Goal: Information Seeking & Learning: Learn about a topic

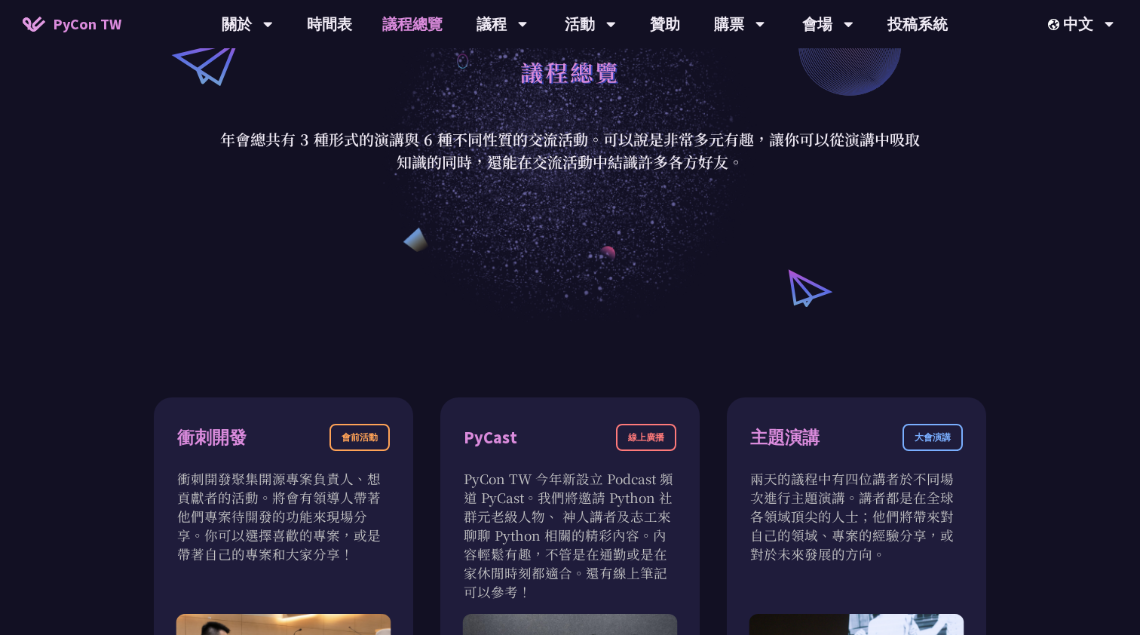
scroll to position [189, 0]
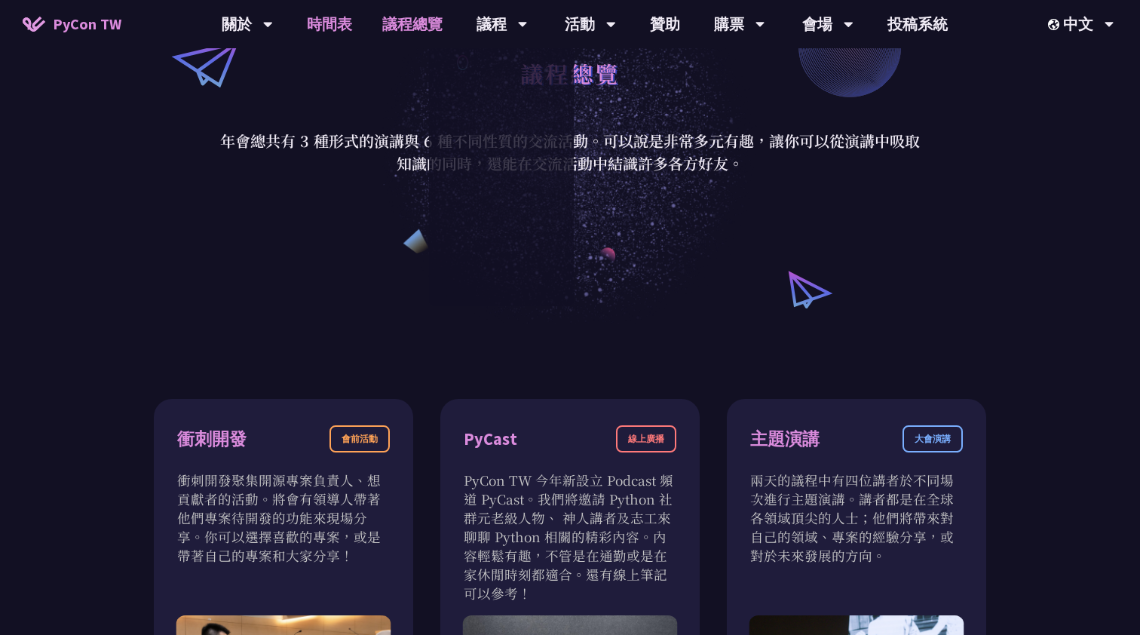
click at [340, 20] on link "時間表" at bounding box center [329, 24] width 75 height 48
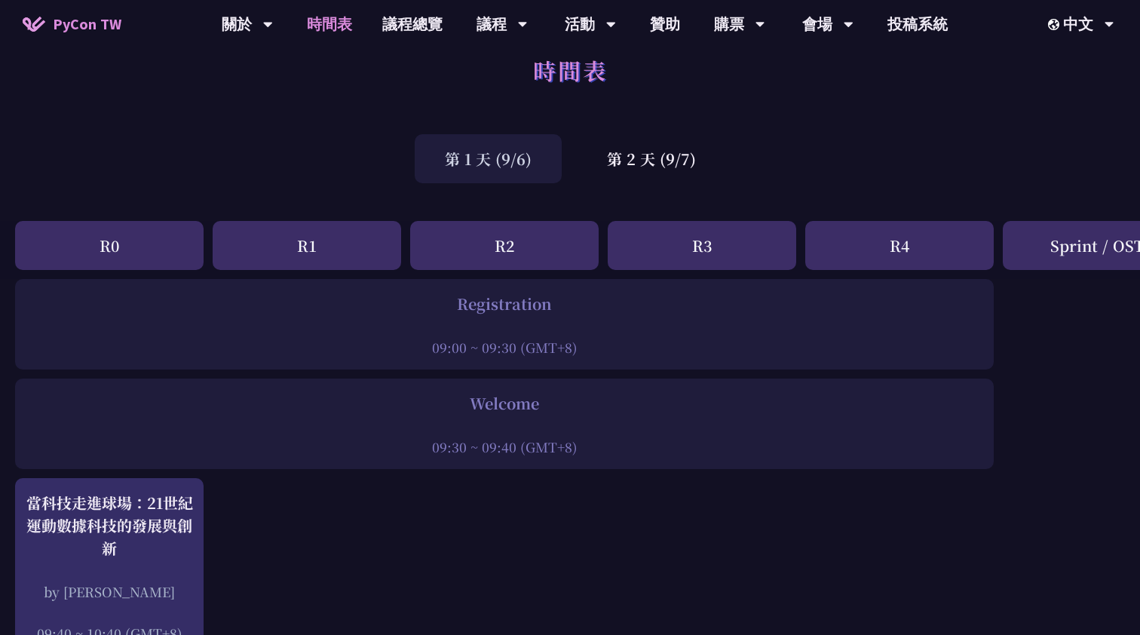
scroll to position [32, 0]
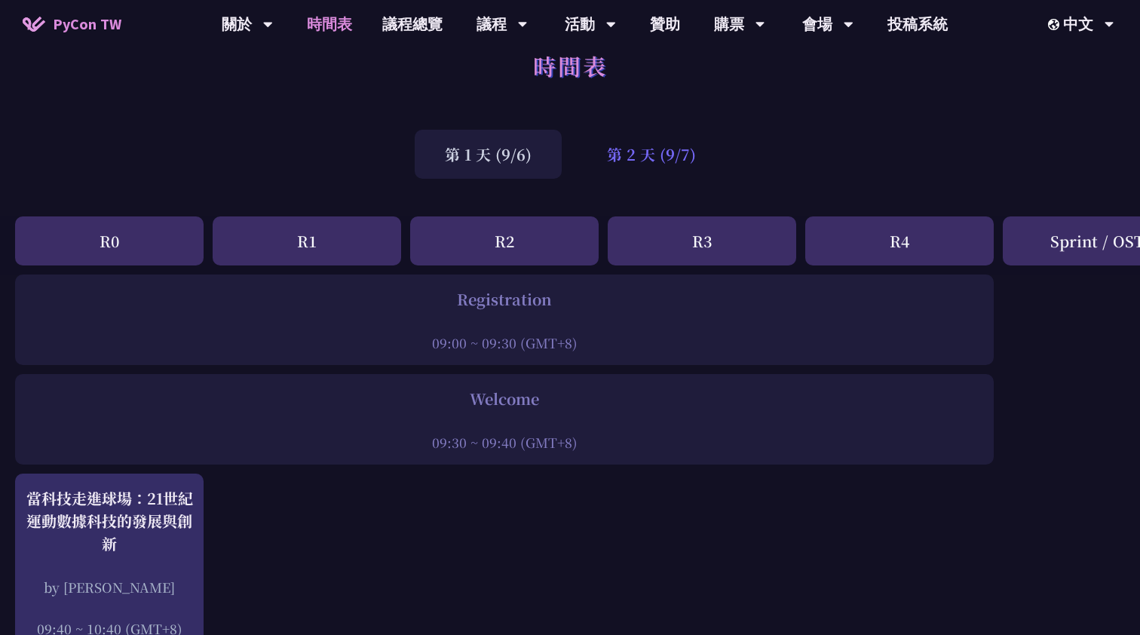
click at [671, 155] on div "第 2 天 (9/7)" at bounding box center [651, 154] width 149 height 49
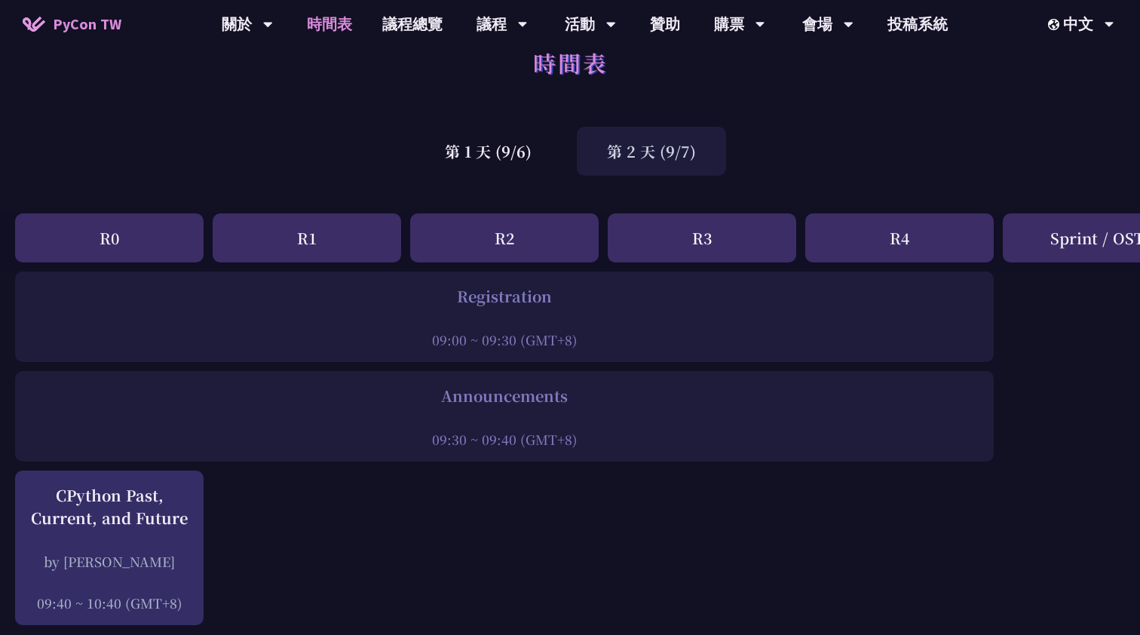
scroll to position [222, 0]
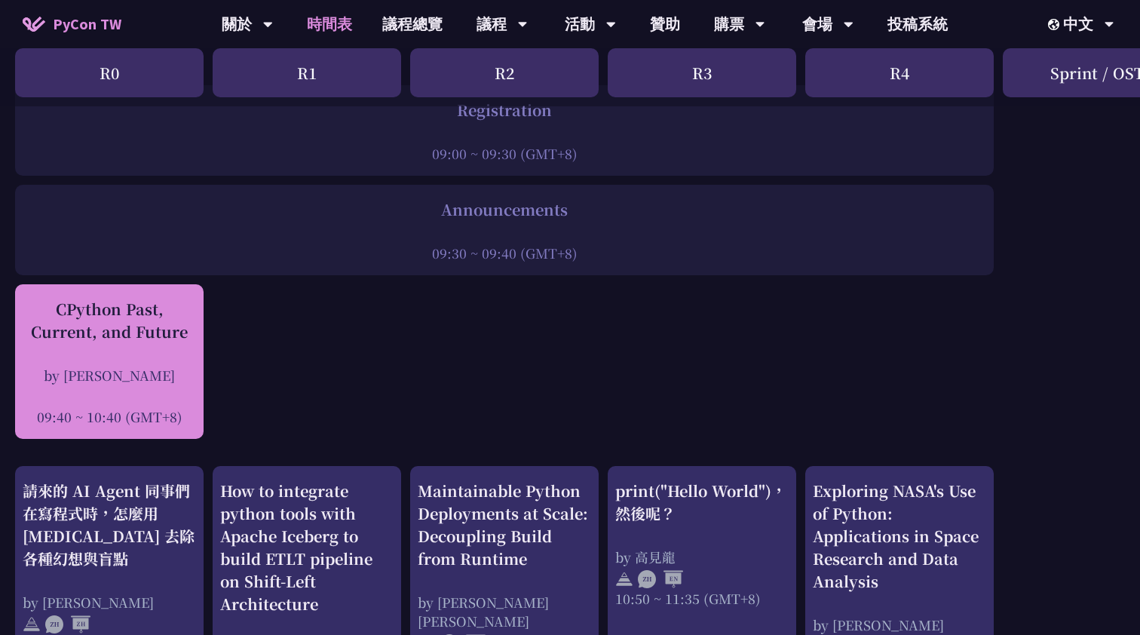
click at [136, 351] on div "CPython Past, Current, and Future by [PERSON_NAME] 09:40 ~ 10:40 (GMT+8)" at bounding box center [109, 362] width 173 height 128
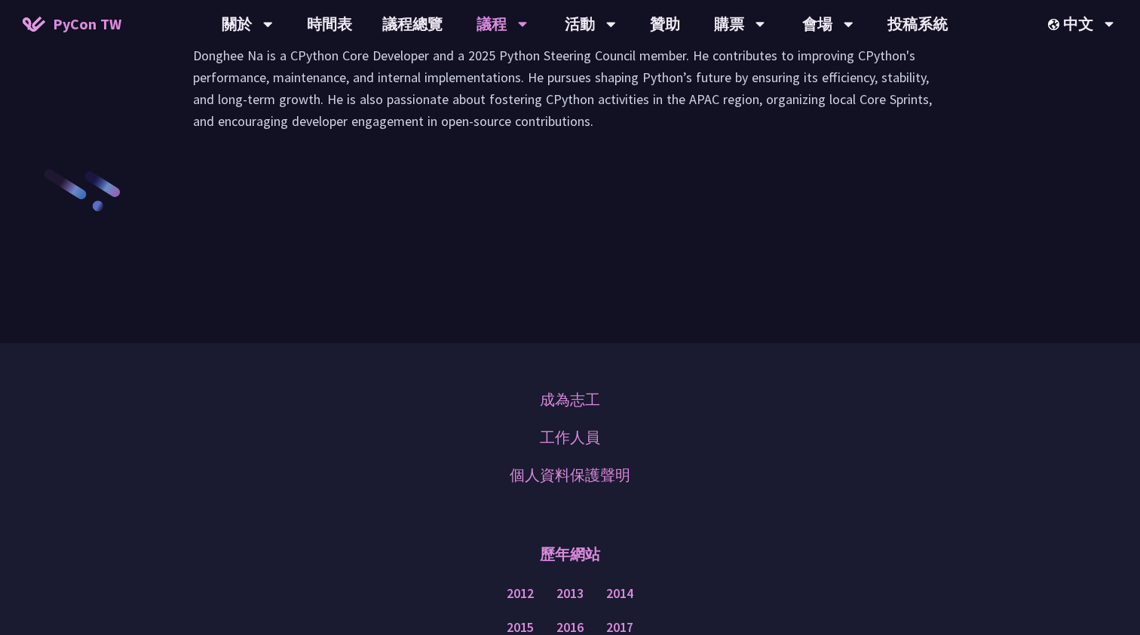
scroll to position [2030, 0]
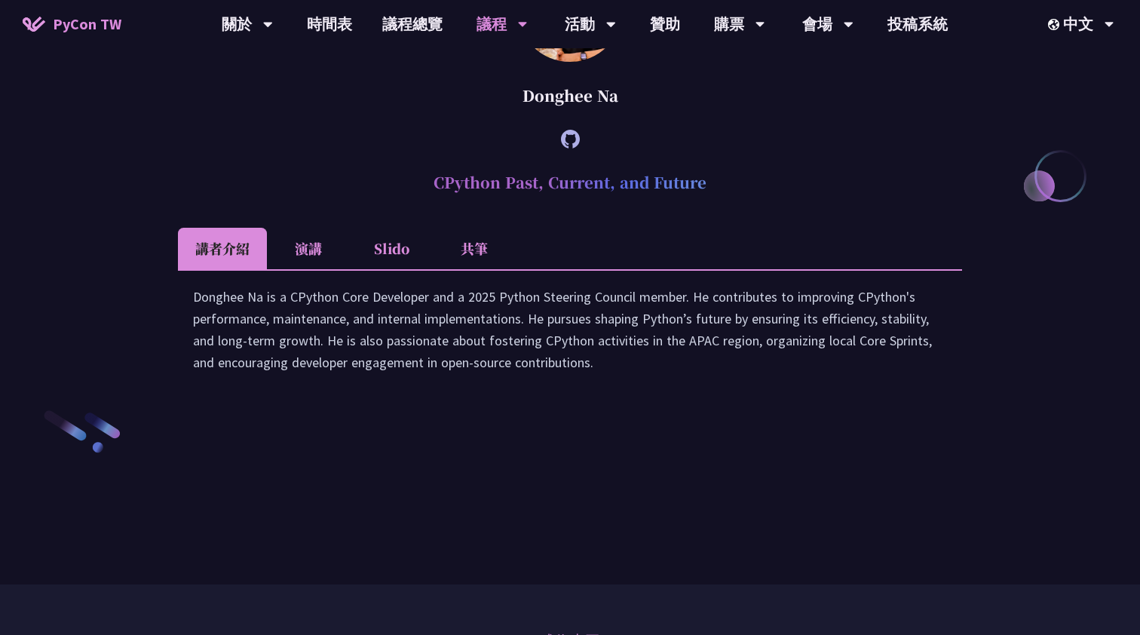
click at [380, 269] on li "Slido" at bounding box center [391, 248] width 83 height 41
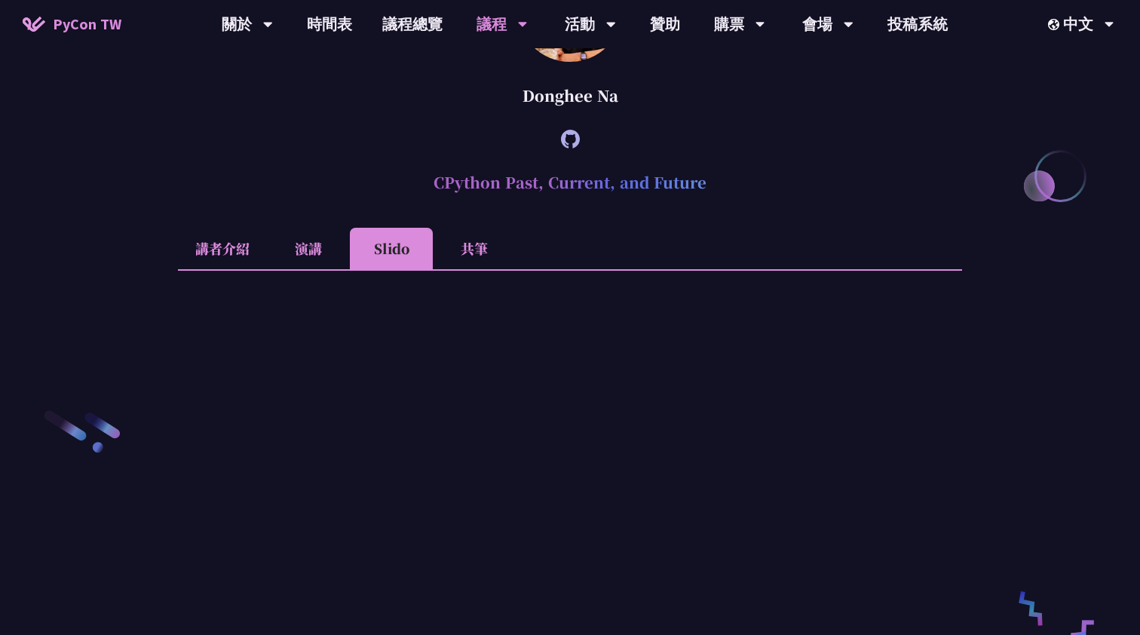
click at [315, 269] on li "演講" at bounding box center [308, 248] width 83 height 41
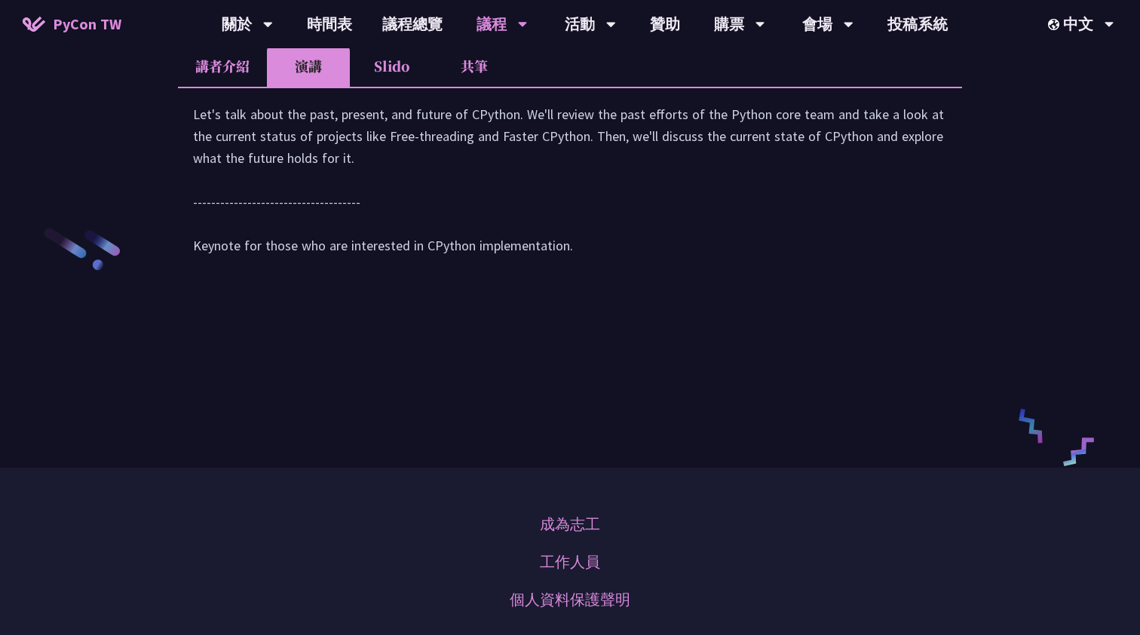
scroll to position [2237, 0]
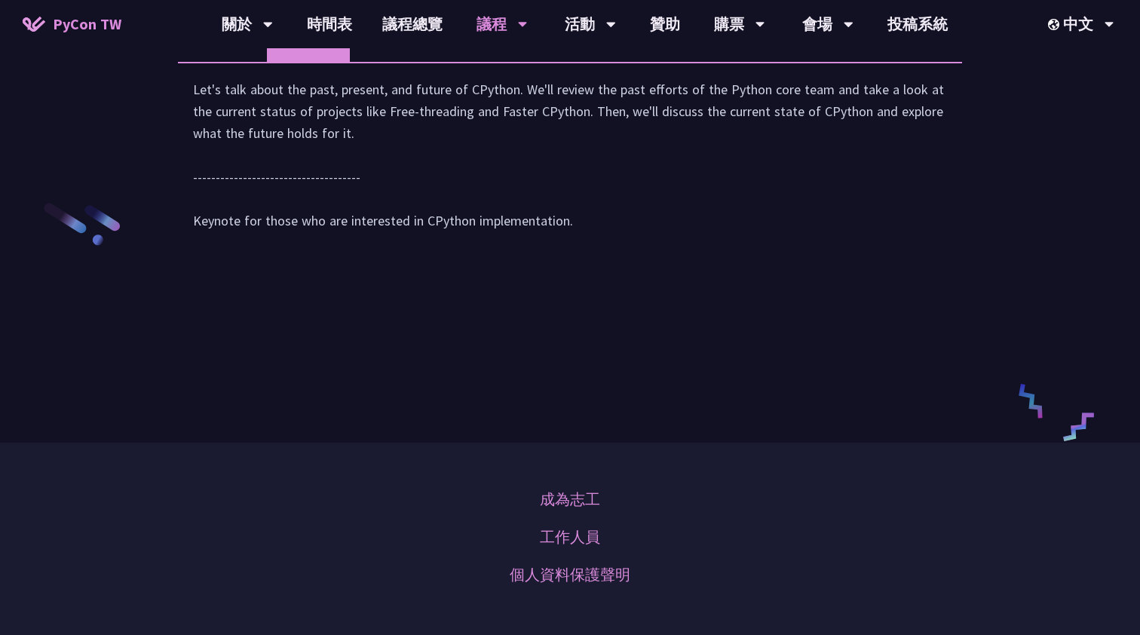
click at [464, 62] on li "共筆" at bounding box center [474, 40] width 83 height 41
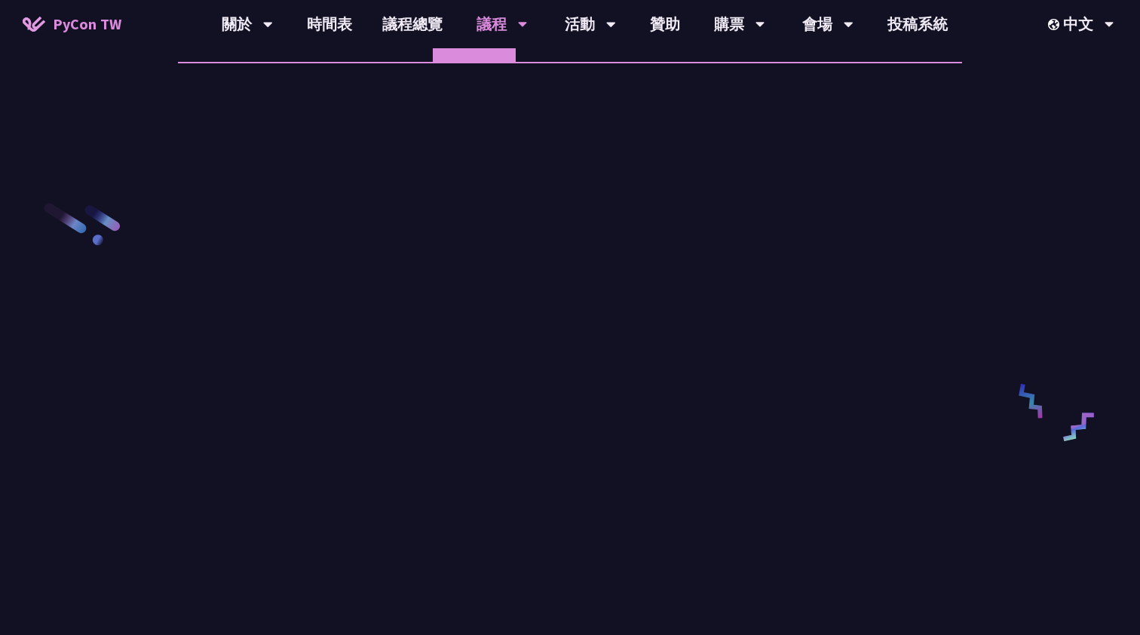
click at [470, 195] on div at bounding box center [570, 379] width 784 height 635
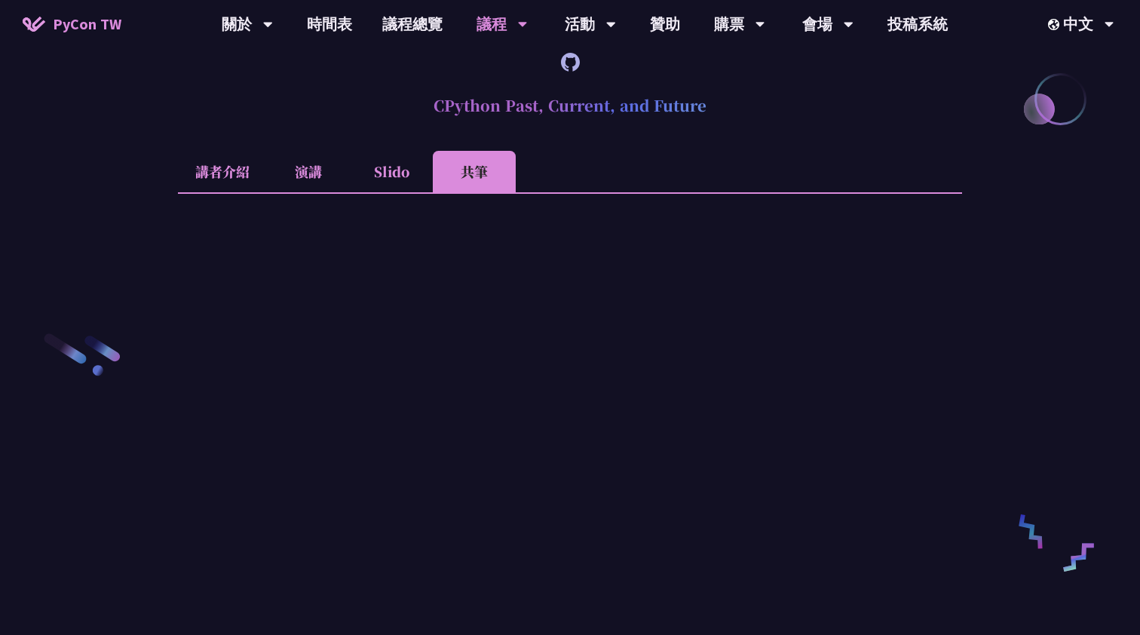
scroll to position [2098, 0]
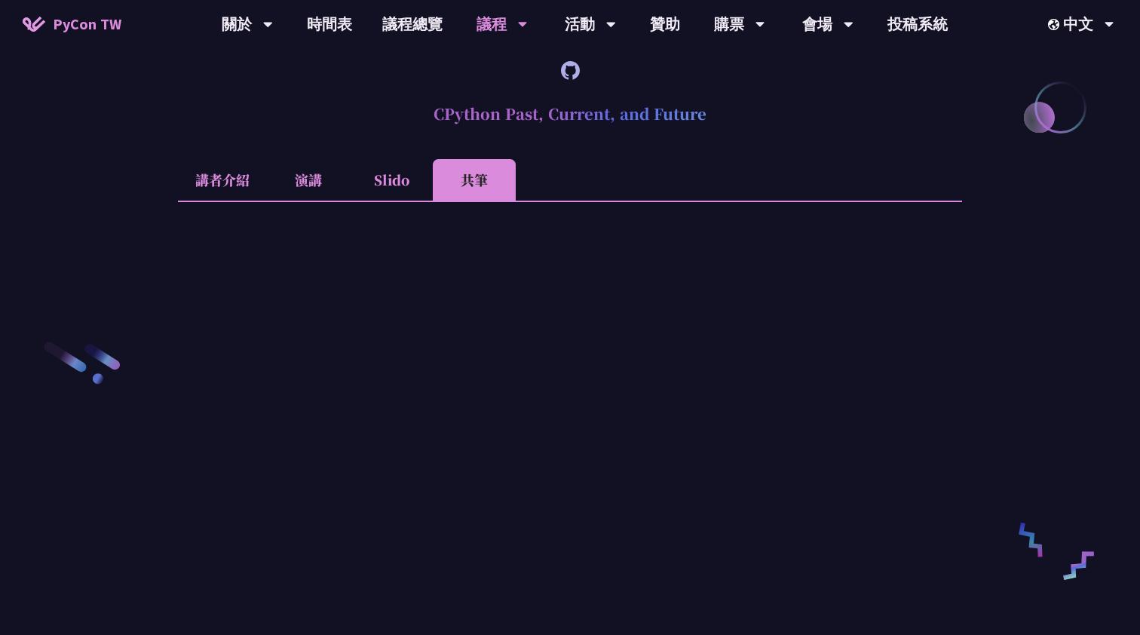
click at [386, 201] on li "Slido" at bounding box center [391, 179] width 83 height 41
click at [279, 201] on li "演講" at bounding box center [308, 179] width 83 height 41
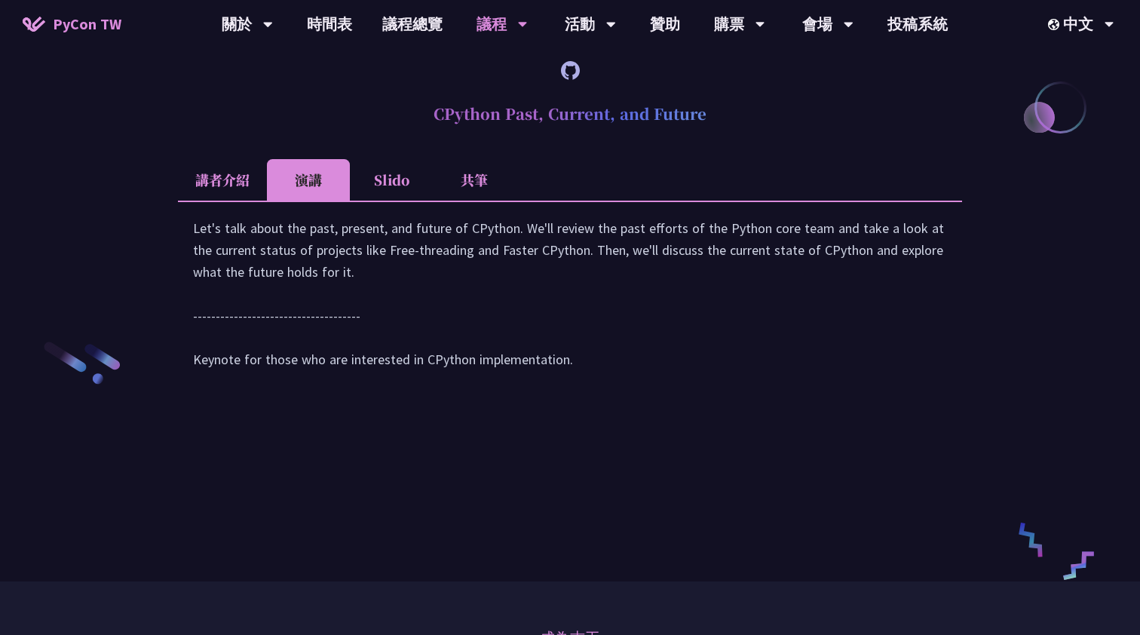
scroll to position [2210, 0]
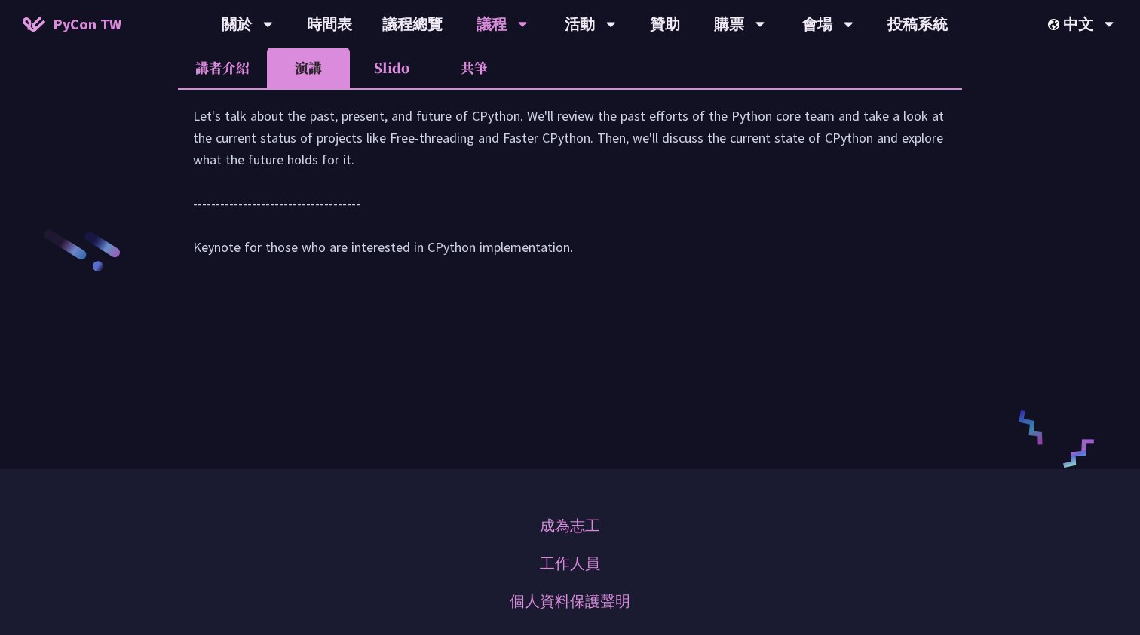
click at [220, 88] on li "講者介紹" at bounding box center [222, 67] width 89 height 41
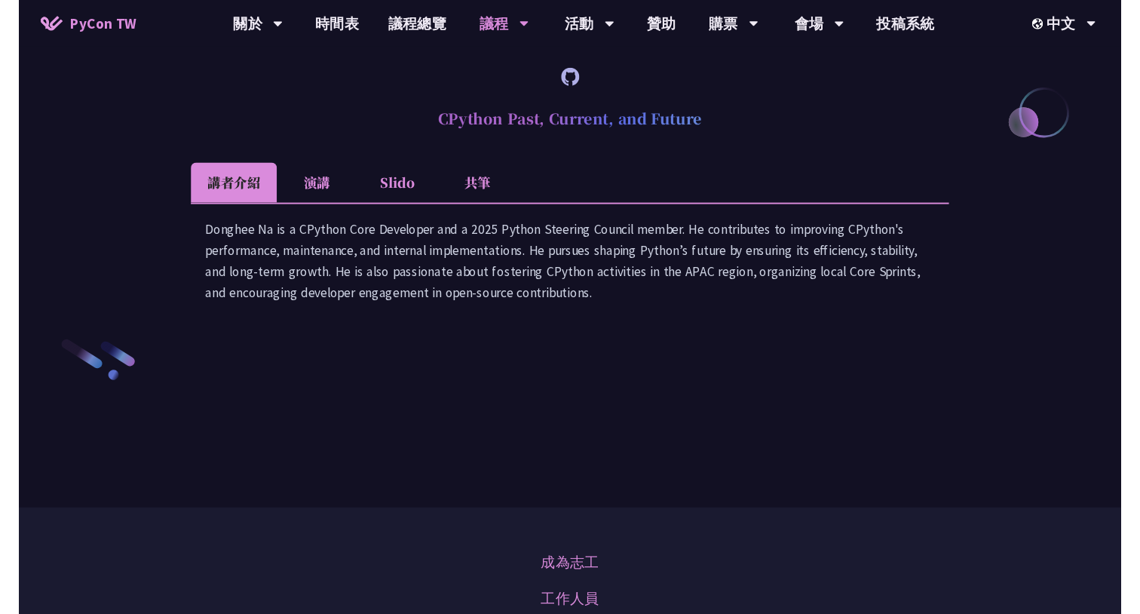
scroll to position [2029, 0]
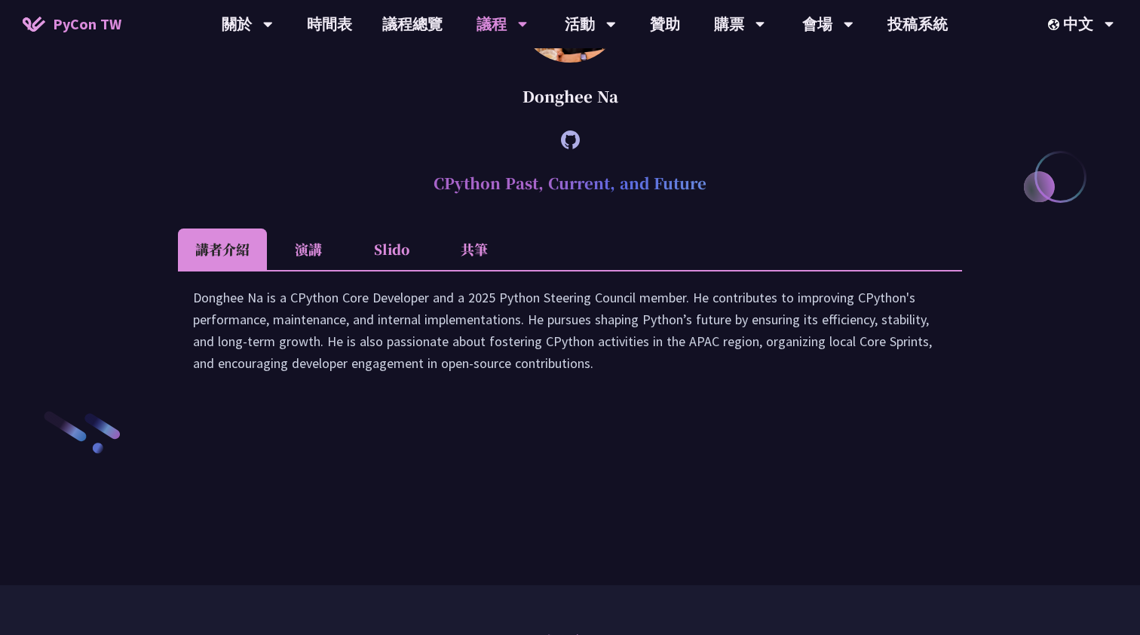
click at [582, 119] on div "Donghee Na" at bounding box center [570, 96] width 784 height 45
click at [681, 119] on div "Donghee Na" at bounding box center [570, 96] width 784 height 45
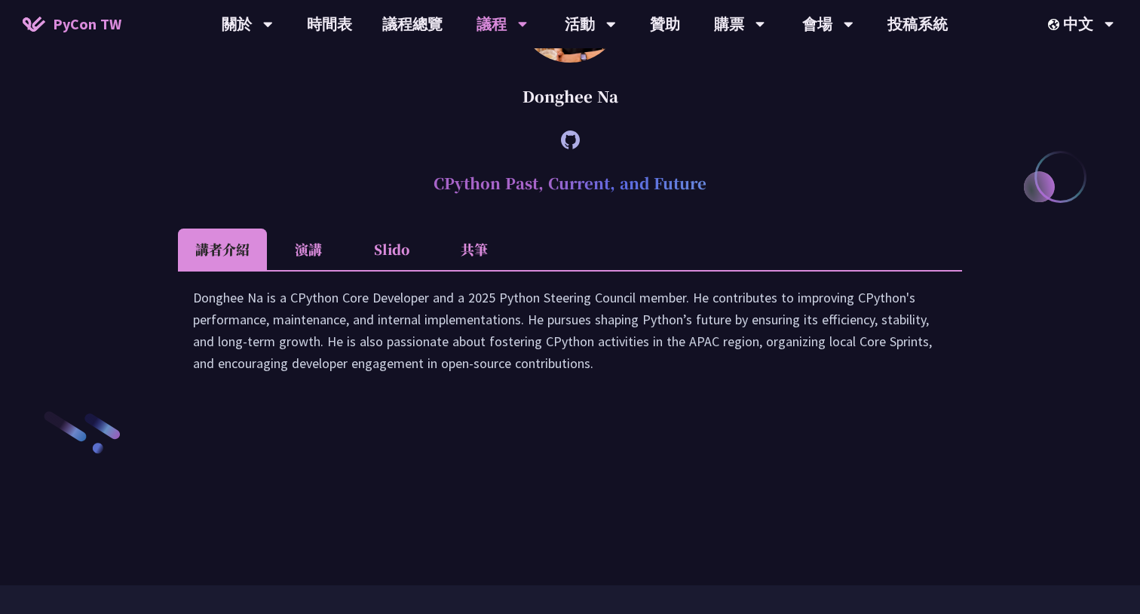
click at [337, 270] on li "演講" at bounding box center [308, 248] width 83 height 41
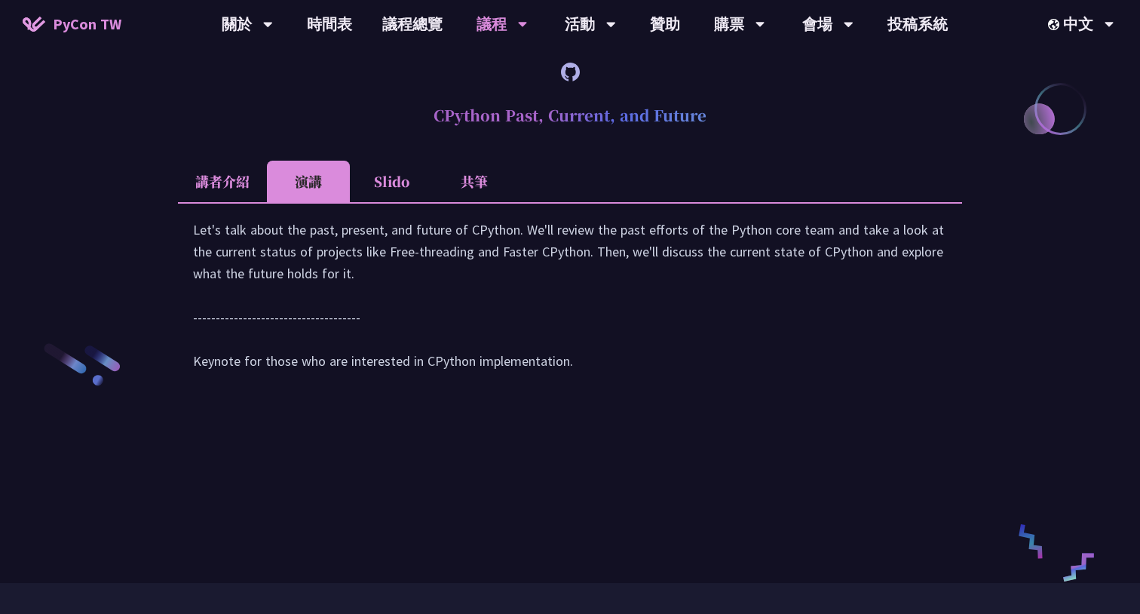
scroll to position [2283, 0]
